Goal: Transaction & Acquisition: Purchase product/service

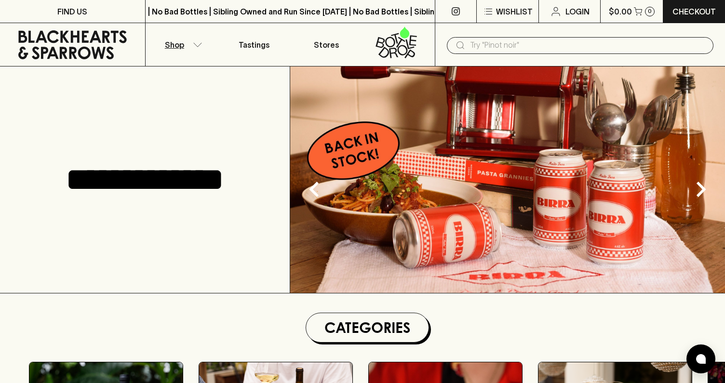
click at [191, 52] on button "Shop" at bounding box center [182, 44] width 72 height 43
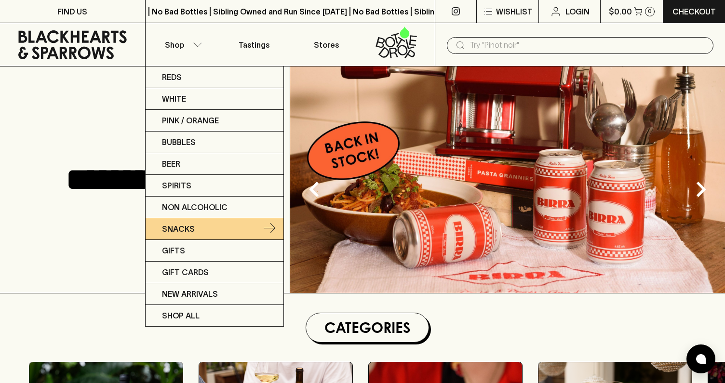
click at [204, 225] on link "Snacks" at bounding box center [215, 229] width 138 height 22
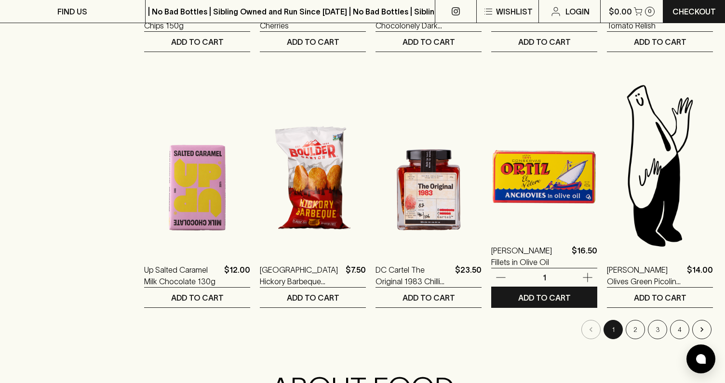
scroll to position [882, 0]
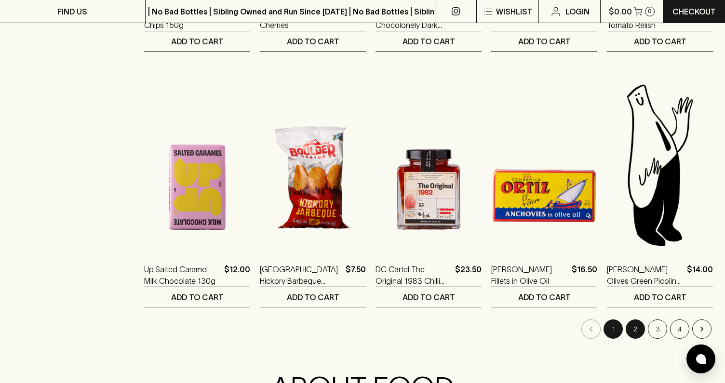
click at [632, 323] on button "2" at bounding box center [635, 329] width 19 height 19
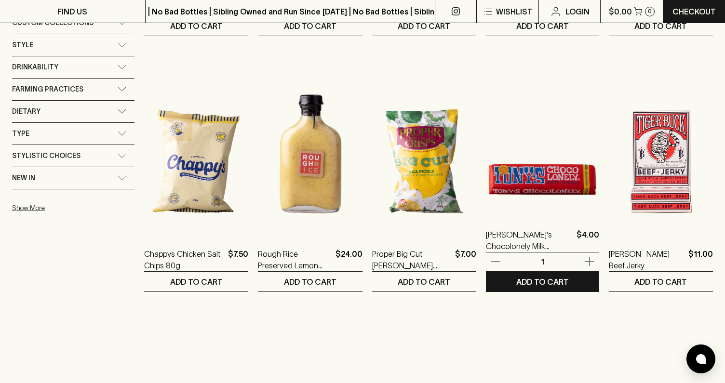
scroll to position [718, 0]
